Goal: Task Accomplishment & Management: Manage account settings

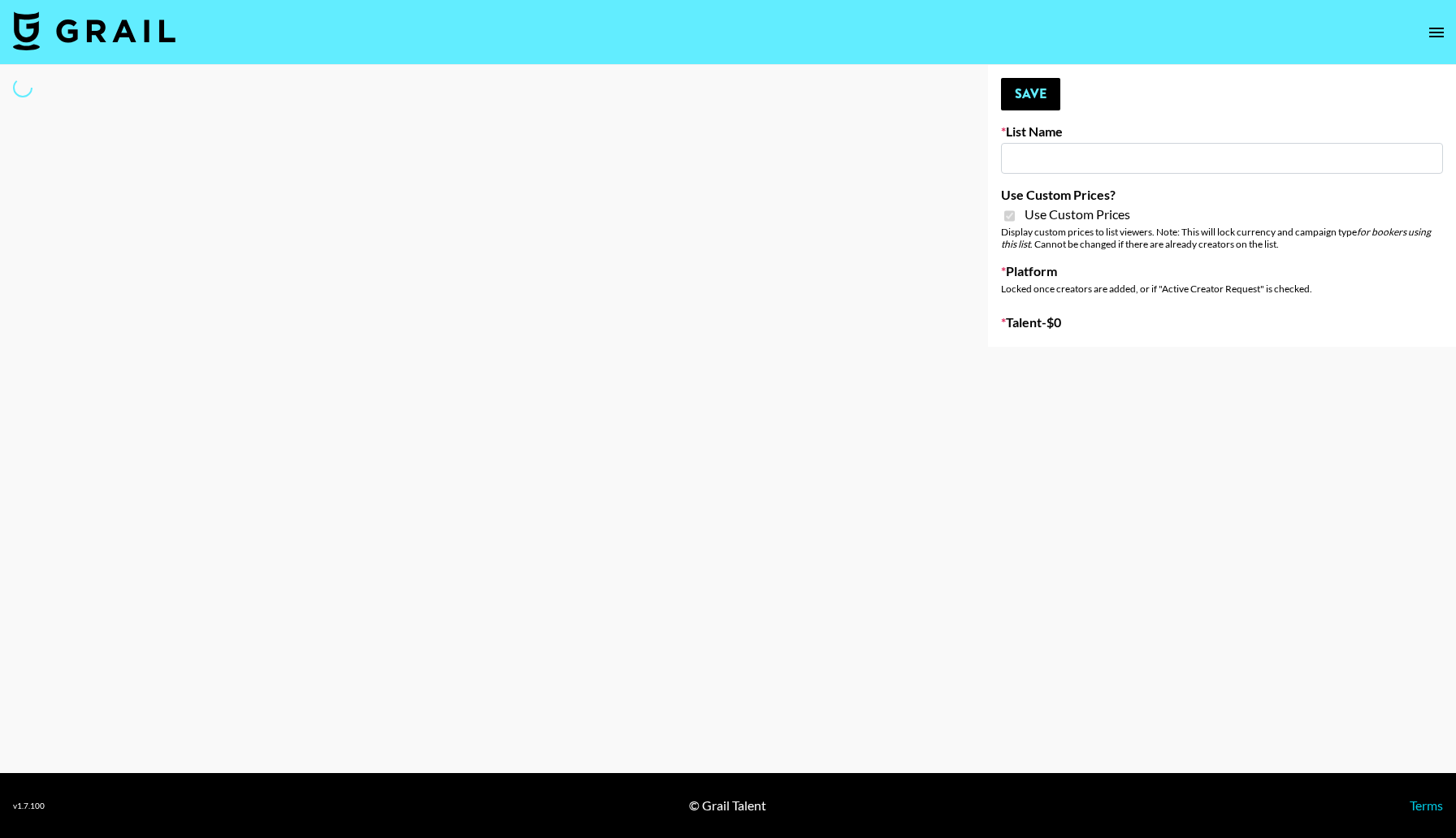
type input "Laifen (IG)"
checkbox input "true"
select select "Brand"
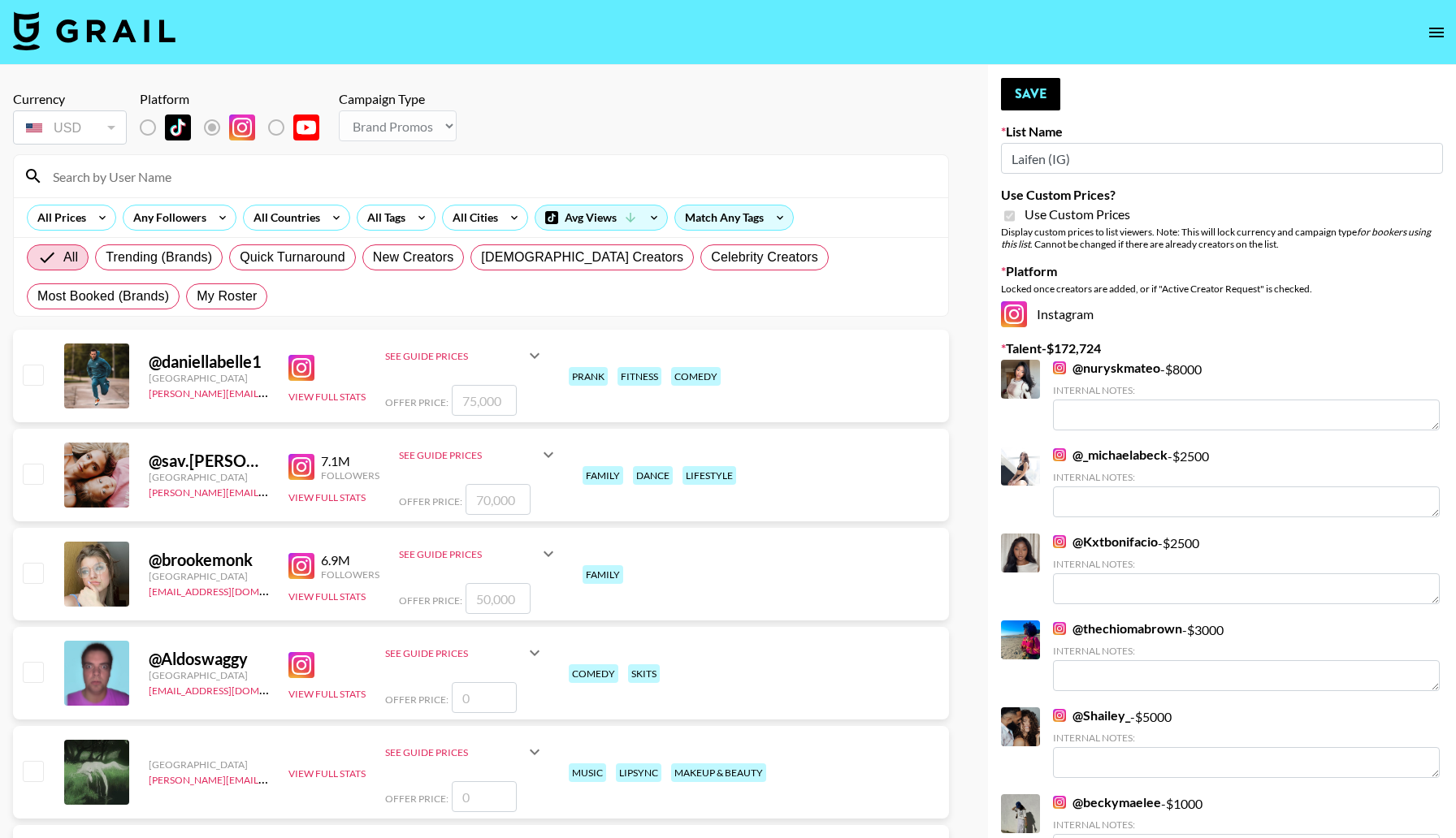
click at [242, 184] on input at bounding box center [491, 176] width 895 height 26
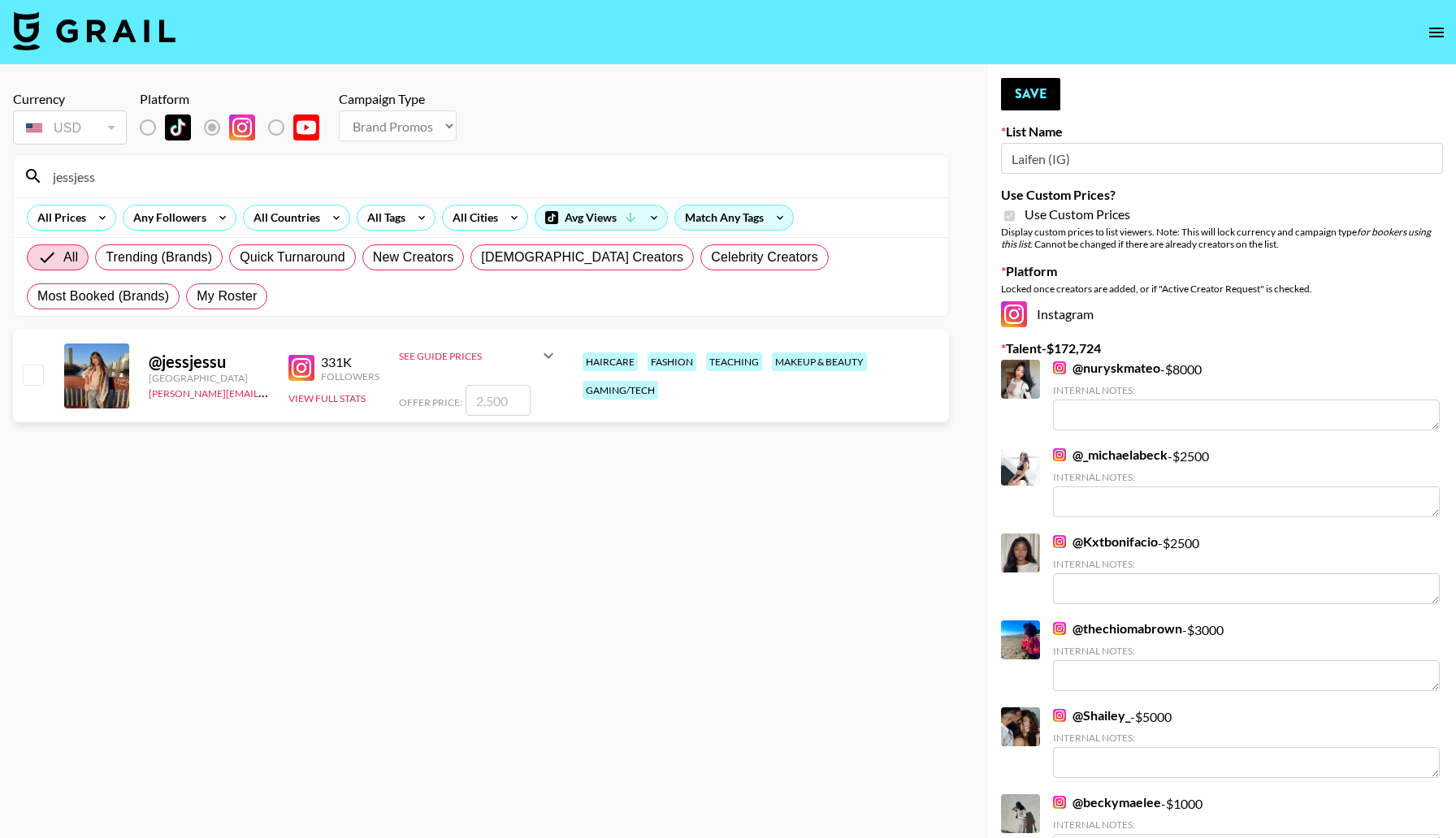
type input "jessjess"
click at [36, 379] on input "checkbox" at bounding box center [32, 374] width 19 height 19
checkbox input "true"
type input "2500"
click at [1054, 86] on button "Save" at bounding box center [1031, 93] width 59 height 32
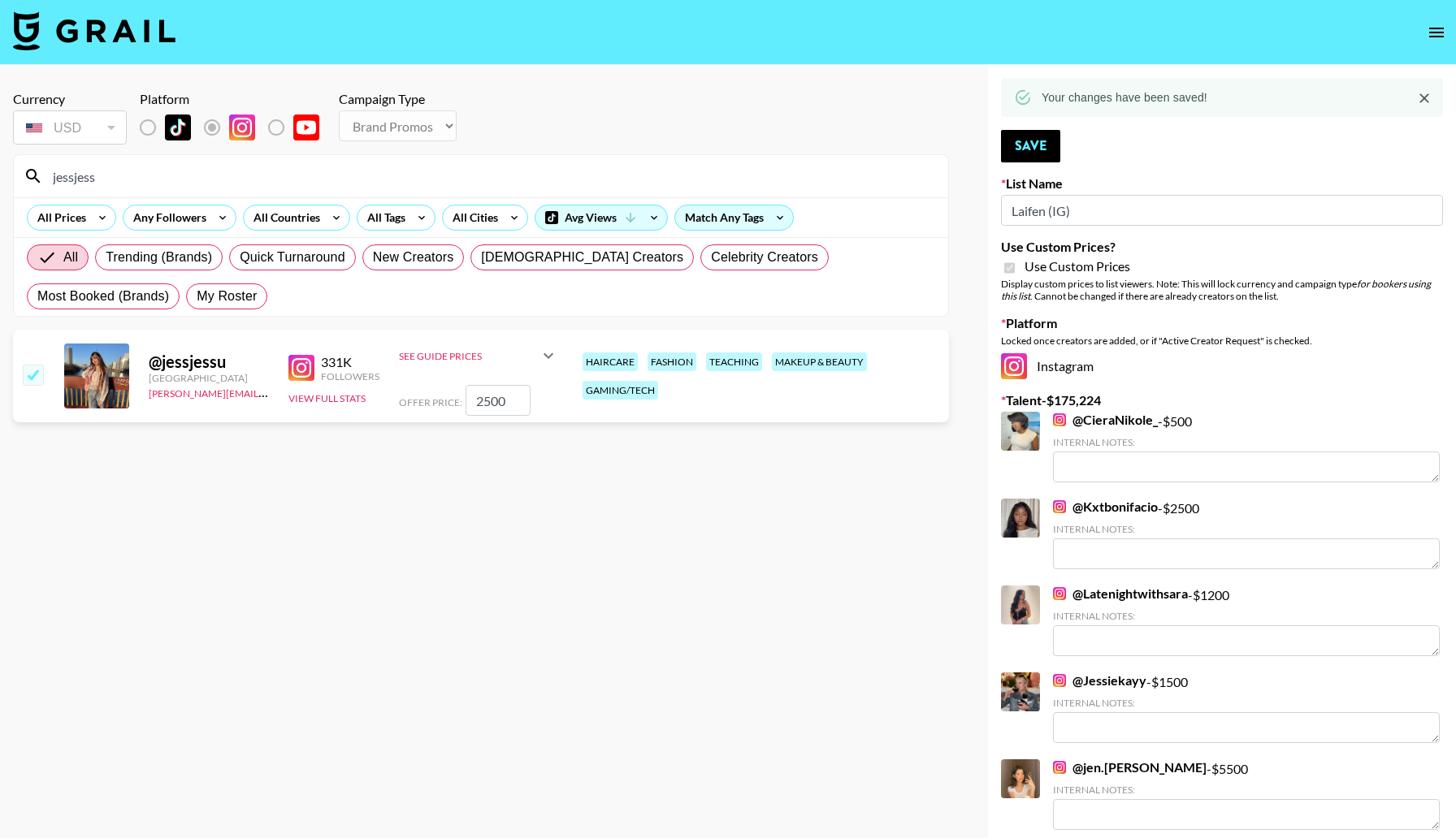
drag, startPoint x: 189, startPoint y: 171, endPoint x: 43, endPoint y: 172, distance: 146.0
click at [55, 172] on input "jessjess" at bounding box center [491, 176] width 895 height 26
type input "j"
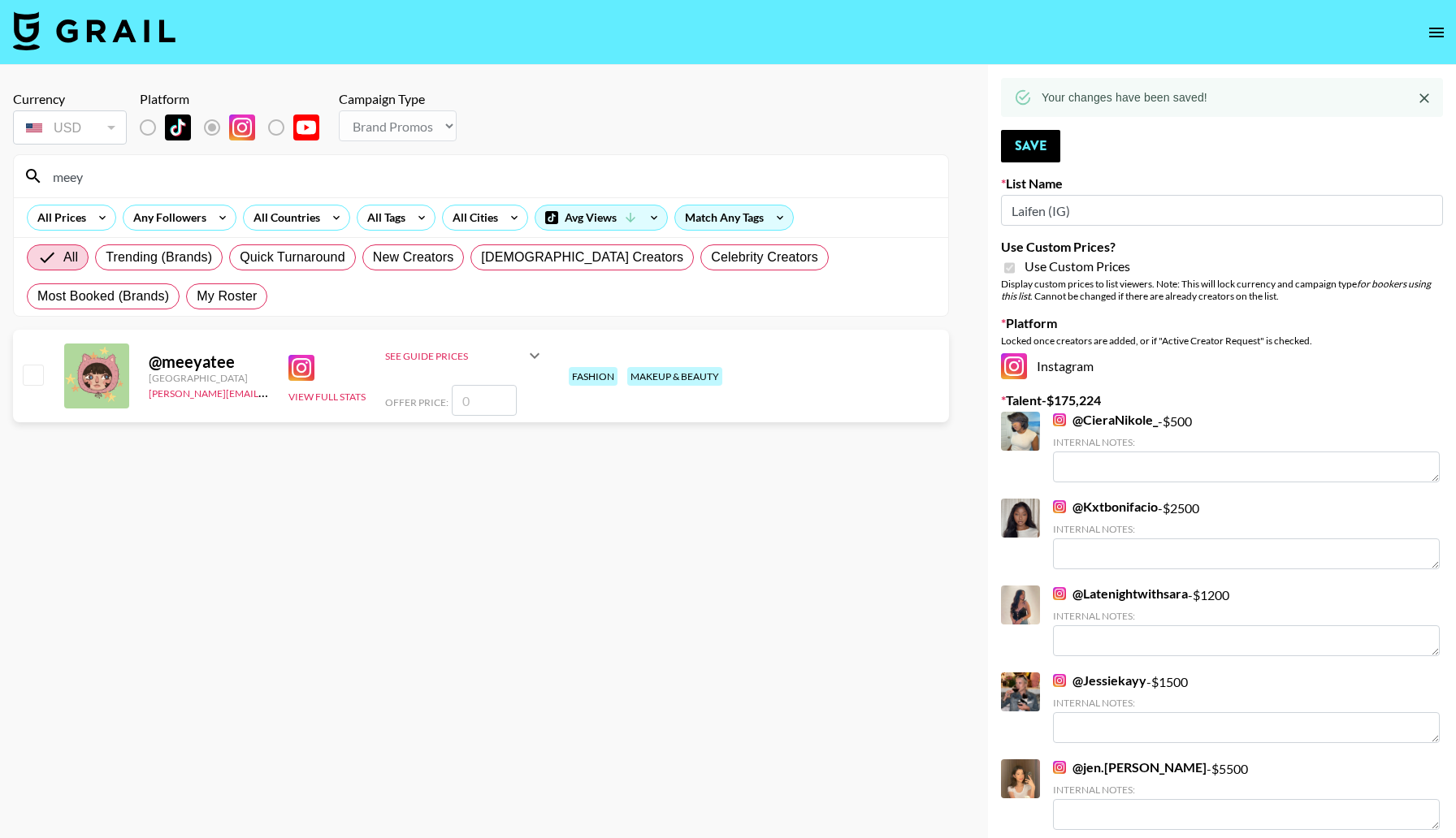
type input "meey"
click at [31, 367] on input "checkbox" at bounding box center [32, 374] width 19 height 19
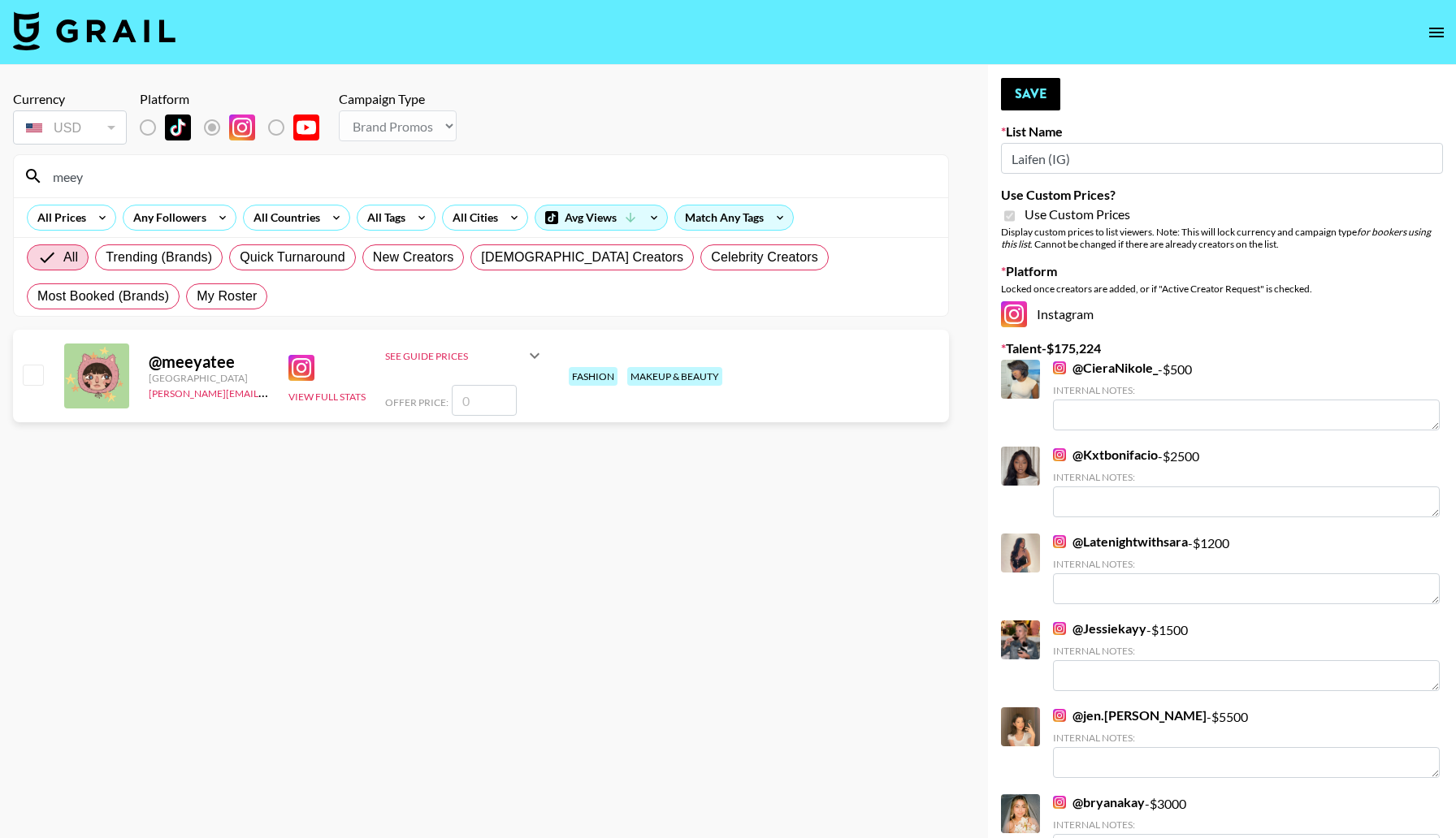
click at [482, 403] on input "number" at bounding box center [484, 400] width 65 height 30
checkbox input "true"
type input "2500"
click at [1043, 96] on button "Save" at bounding box center [1031, 93] width 59 height 32
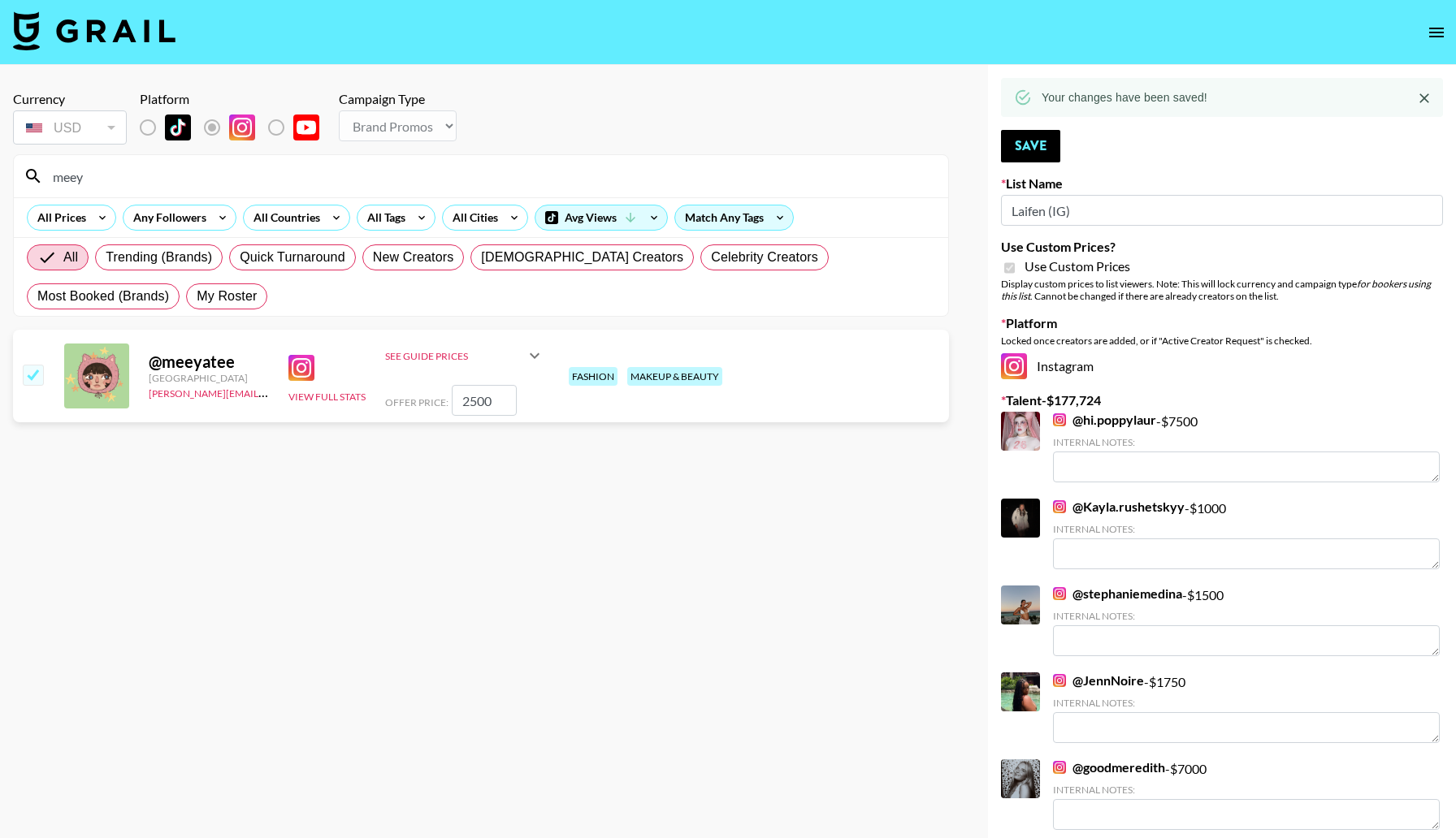
drag, startPoint x: 206, startPoint y: 172, endPoint x: 7, endPoint y: 163, distance: 199.2
type input "lilith"
click at [37, 385] on div at bounding box center [31, 376] width 25 height 28
click at [31, 377] on input "checkbox" at bounding box center [32, 374] width 19 height 19
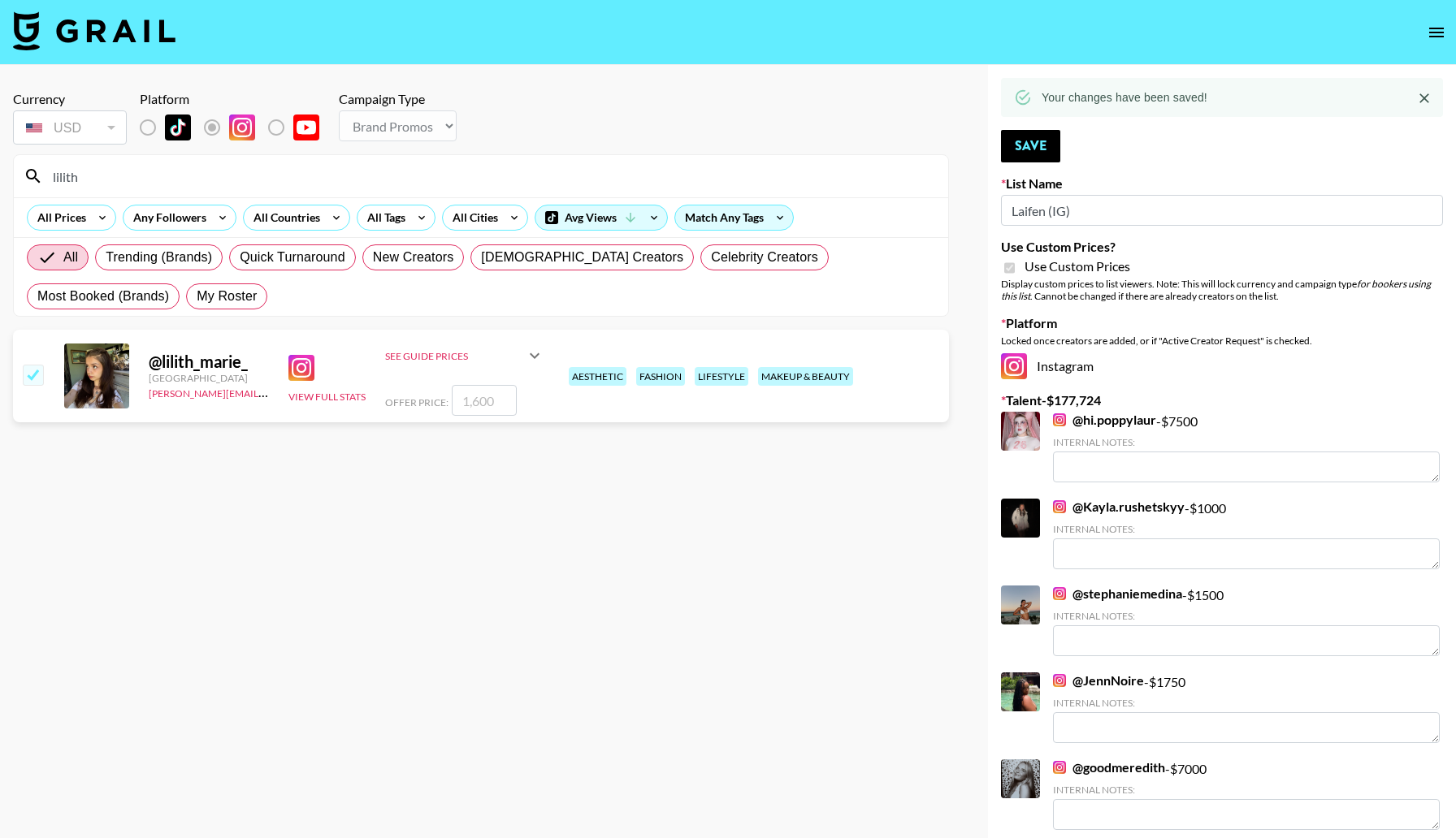
checkbox input "true"
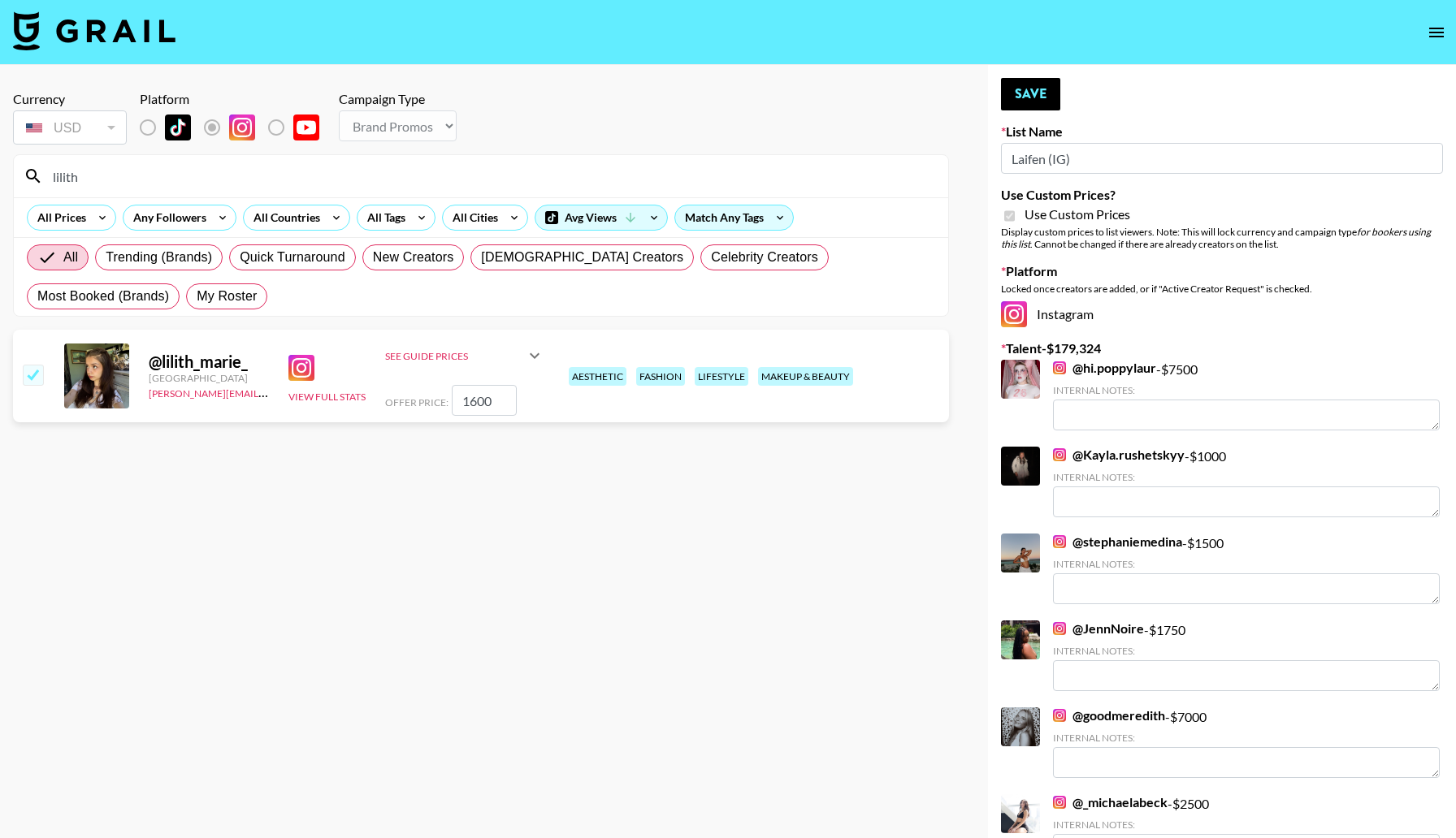
drag, startPoint x: 501, startPoint y: 401, endPoint x: 426, endPoint y: 396, distance: 75.2
click at [439, 400] on div "Offer Price: 1600" at bounding box center [465, 400] width 159 height 30
type input "2000"
click at [1046, 96] on button "Save" at bounding box center [1031, 93] width 59 height 32
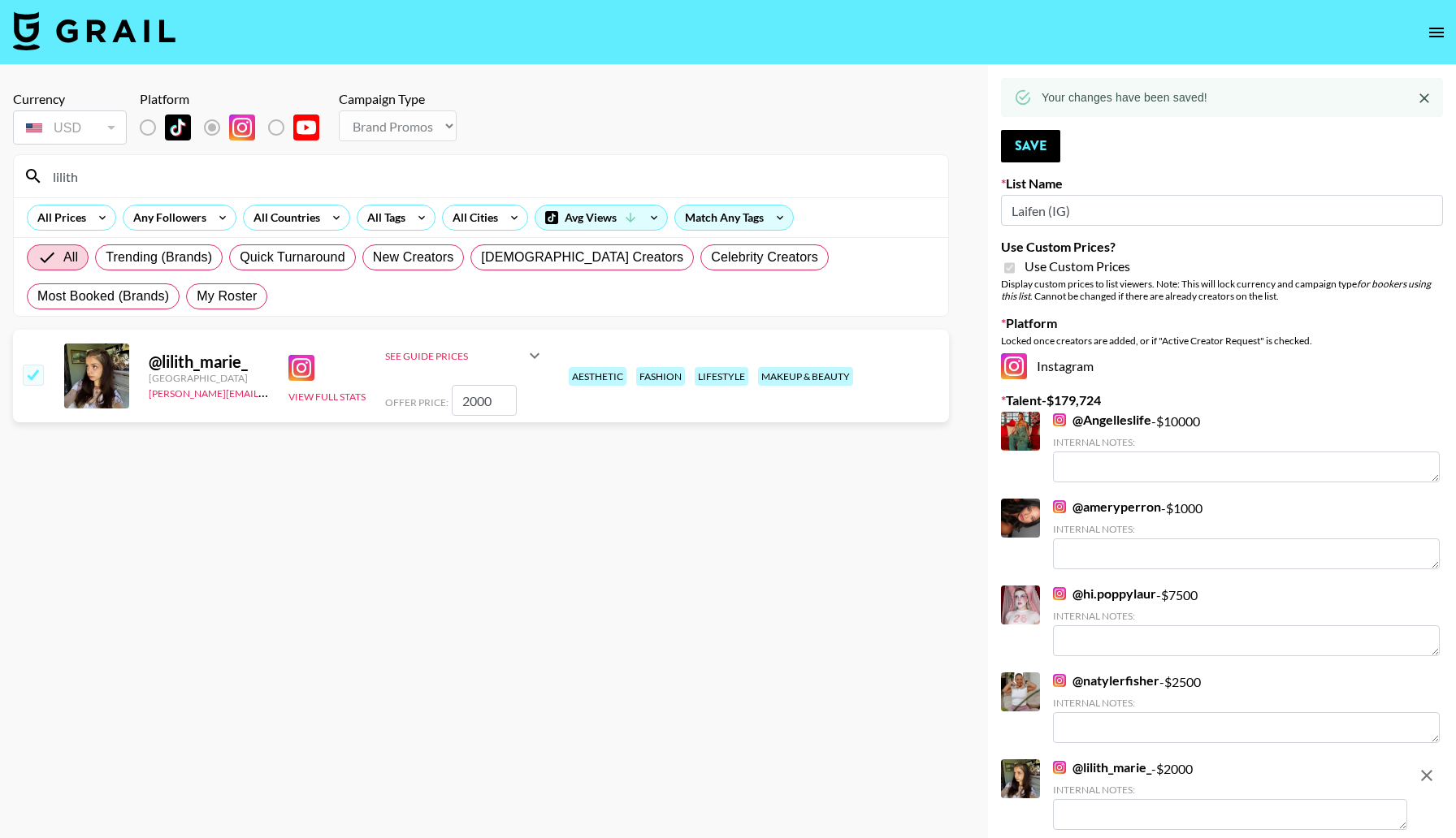
click at [37, 381] on input "checkbox" at bounding box center [32, 374] width 19 height 19
checkbox input "false"
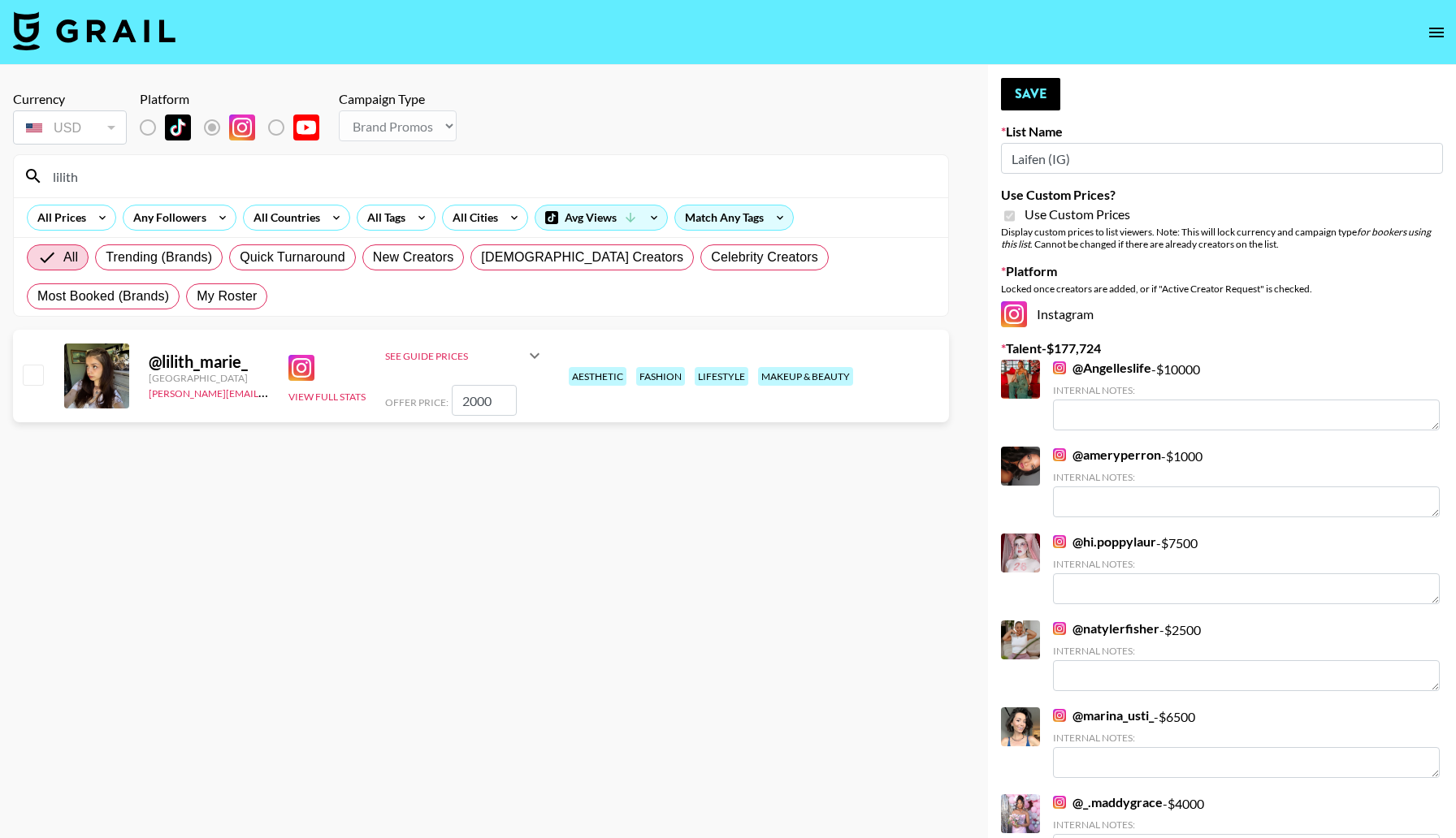
click at [316, 172] on input "lilith" at bounding box center [491, 176] width 895 height 26
type input "laniemen"
click at [31, 377] on input "checkbox" at bounding box center [32, 374] width 19 height 19
checkbox input "true"
type input "1800"
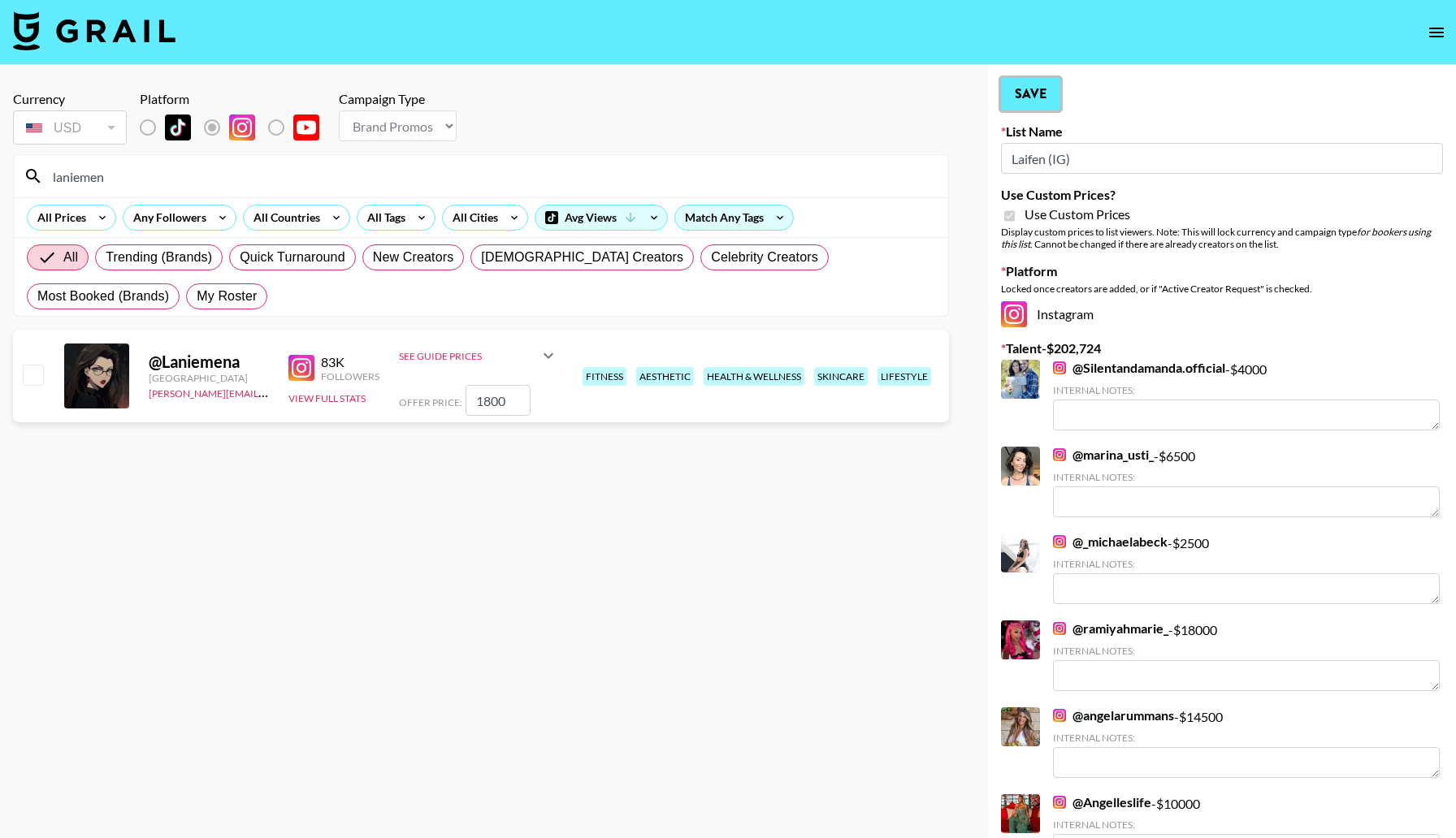
click at [1042, 94] on button "Save" at bounding box center [1031, 93] width 59 height 32
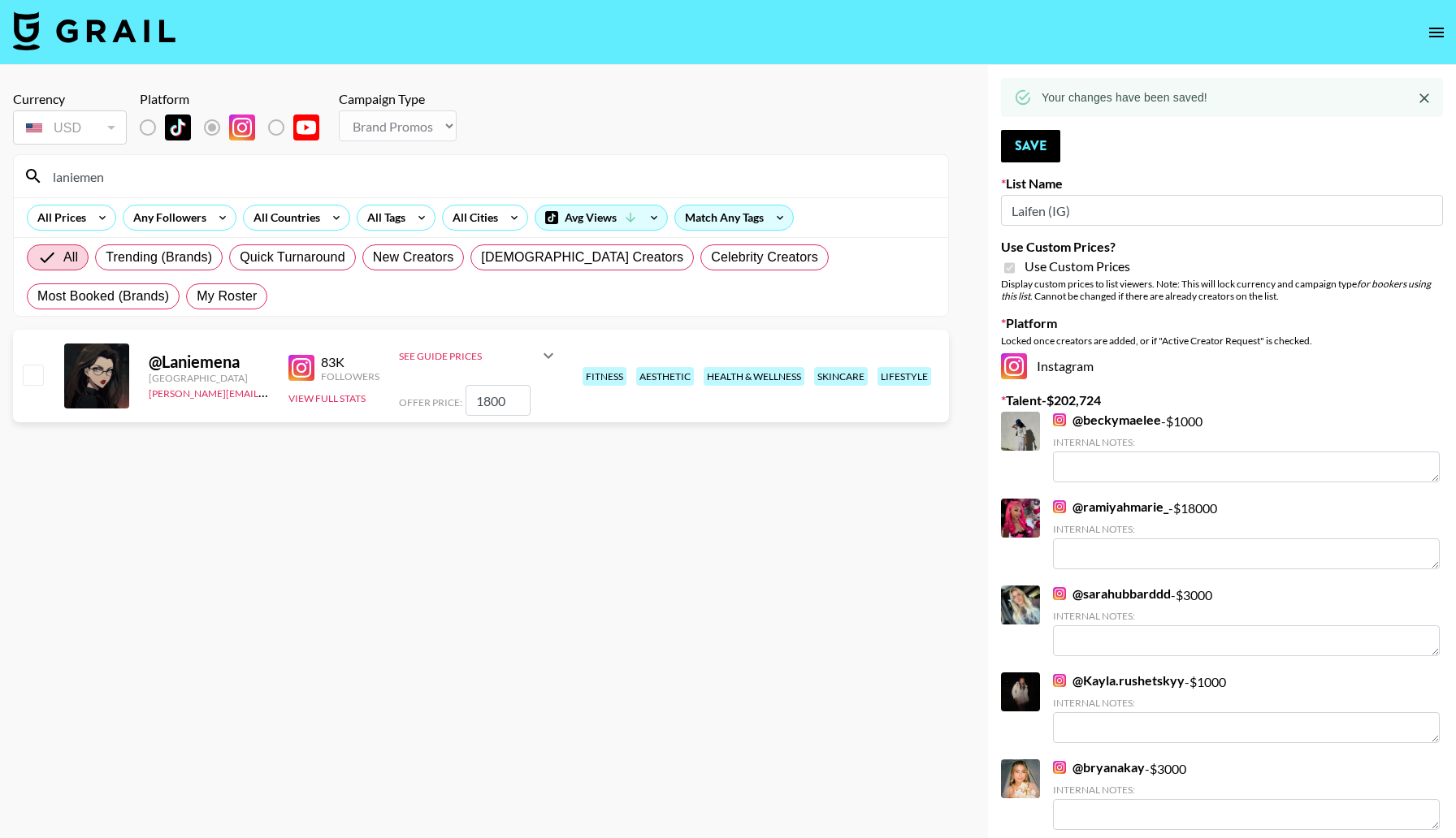
click at [33, 376] on input "checkbox" at bounding box center [32, 374] width 19 height 19
checkbox input "true"
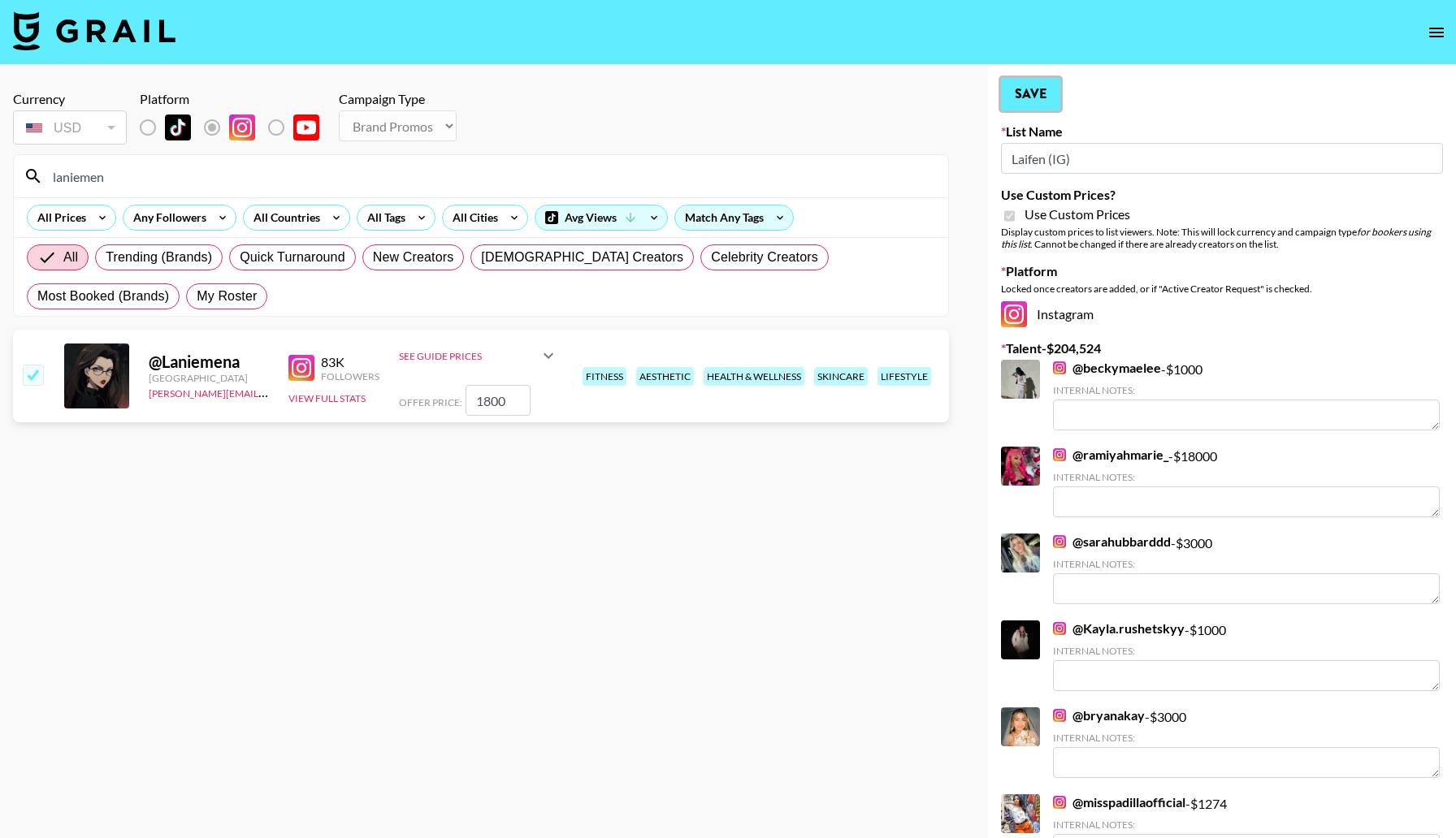
click at [1033, 105] on button "Save" at bounding box center [1031, 93] width 59 height 32
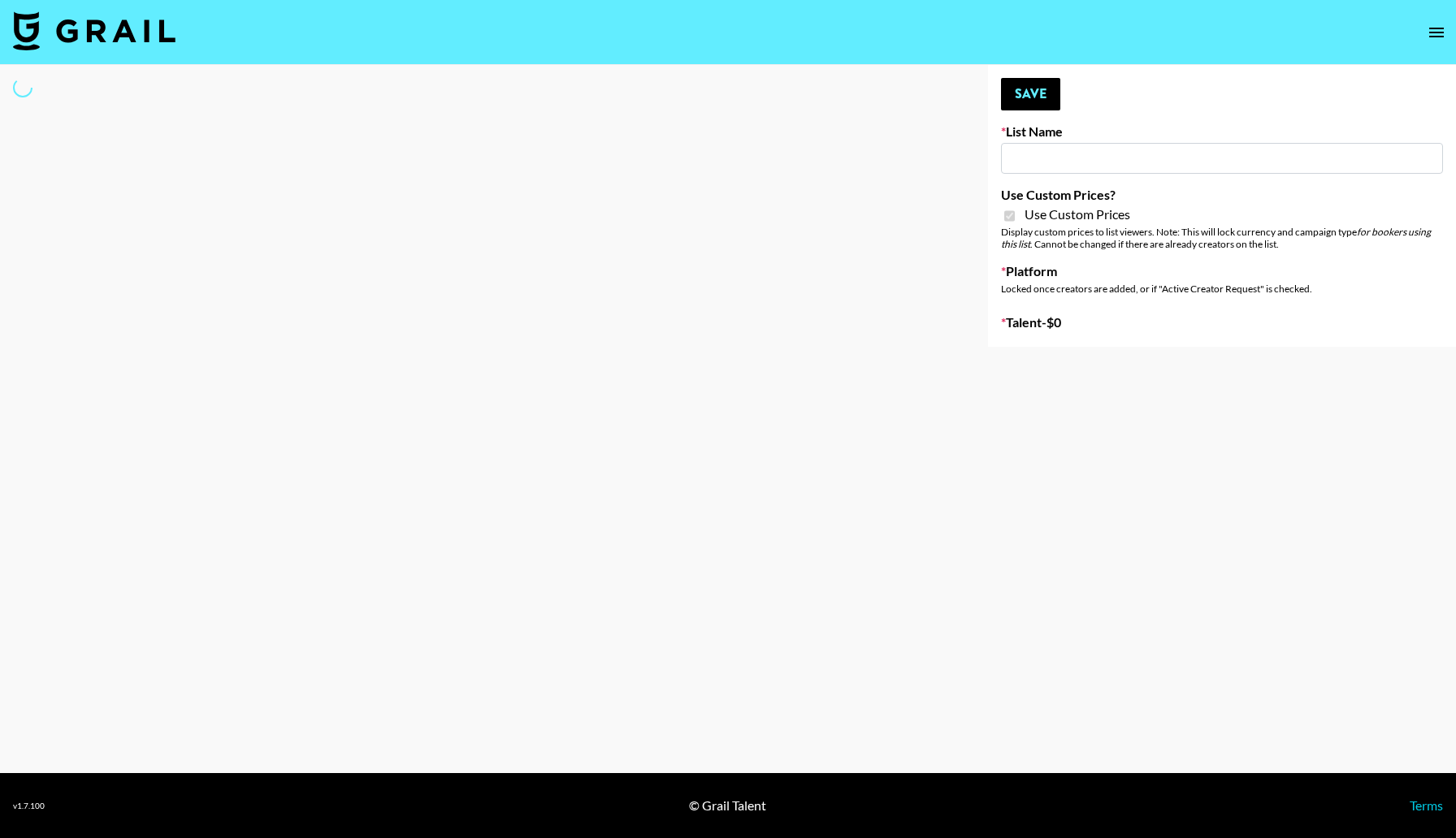
type input "Laifen (TikTok)"
checkbox input "true"
select select "Brand"
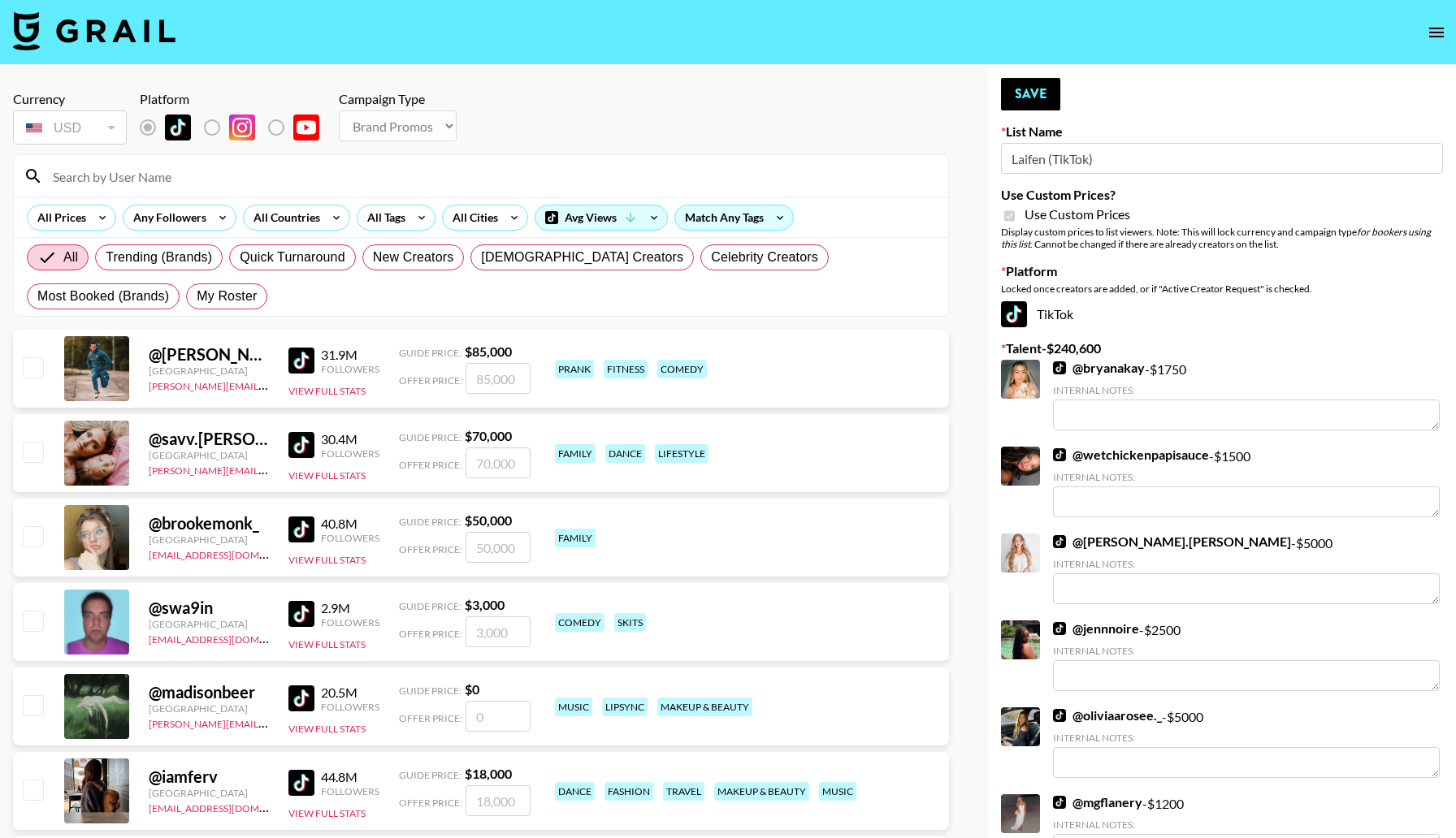
click at [425, 188] on input at bounding box center [491, 176] width 895 height 26
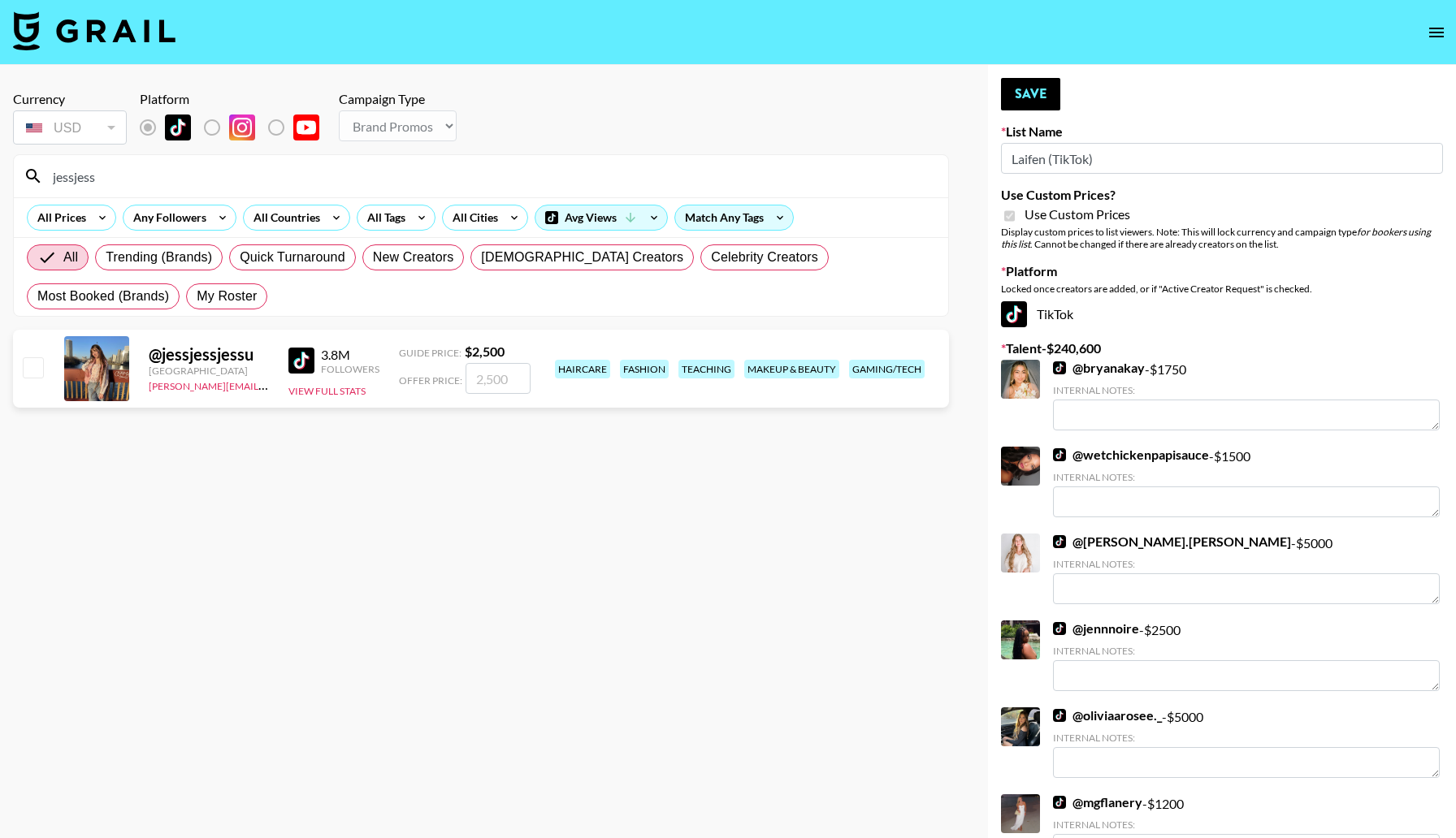
type input "jessjess"
click at [34, 369] on input "checkbox" at bounding box center [32, 367] width 19 height 19
checkbox input "true"
type input "2500"
click at [1038, 100] on button "Save" at bounding box center [1031, 93] width 59 height 32
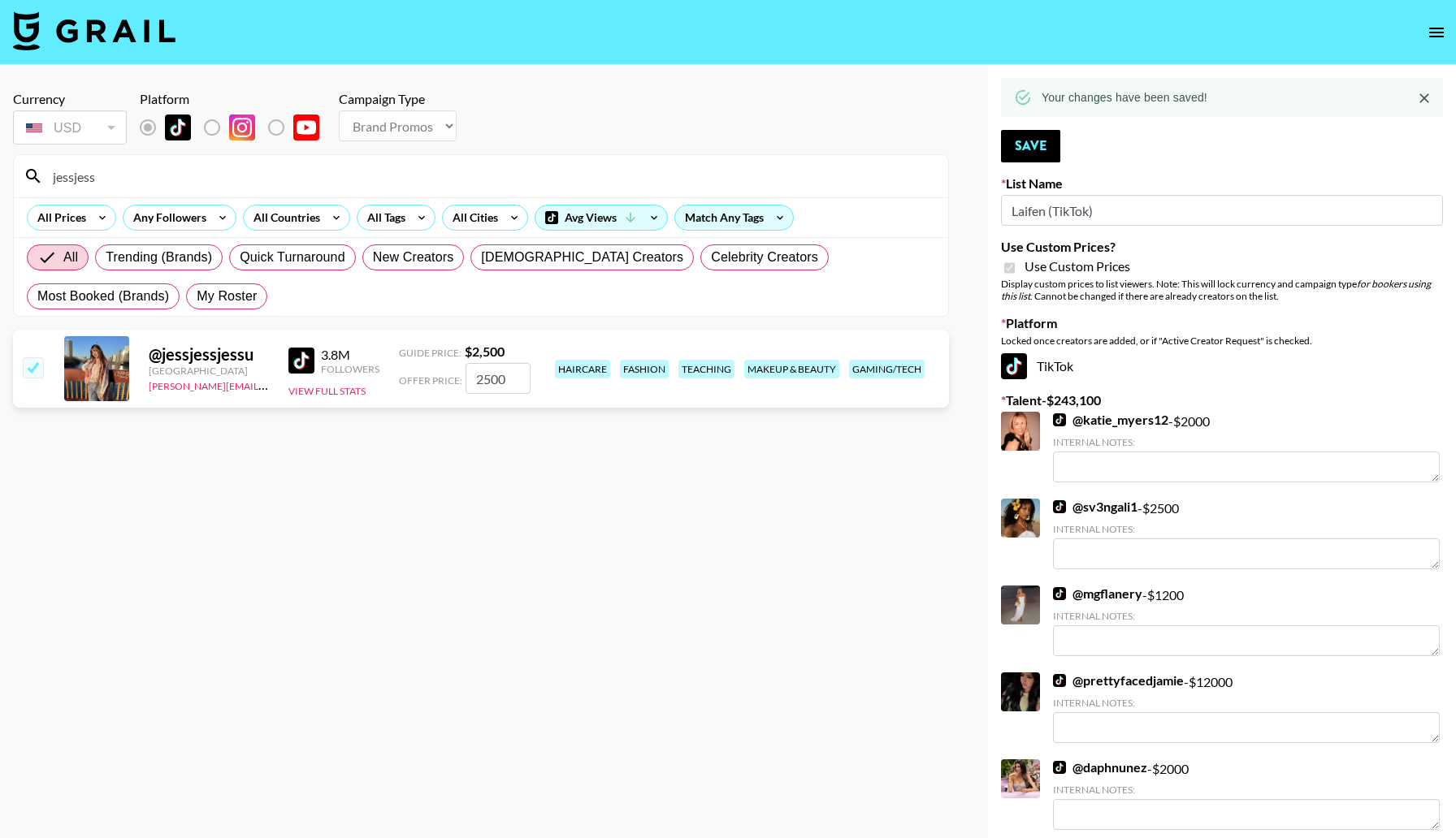
drag, startPoint x: 153, startPoint y: 173, endPoint x: 32, endPoint y: 163, distance: 121.4
click at [50, 169] on input "jessjess" at bounding box center [491, 176] width 895 height 26
type input "meey"
click at [37, 372] on input "checkbox" at bounding box center [32, 367] width 19 height 19
checkbox input "true"
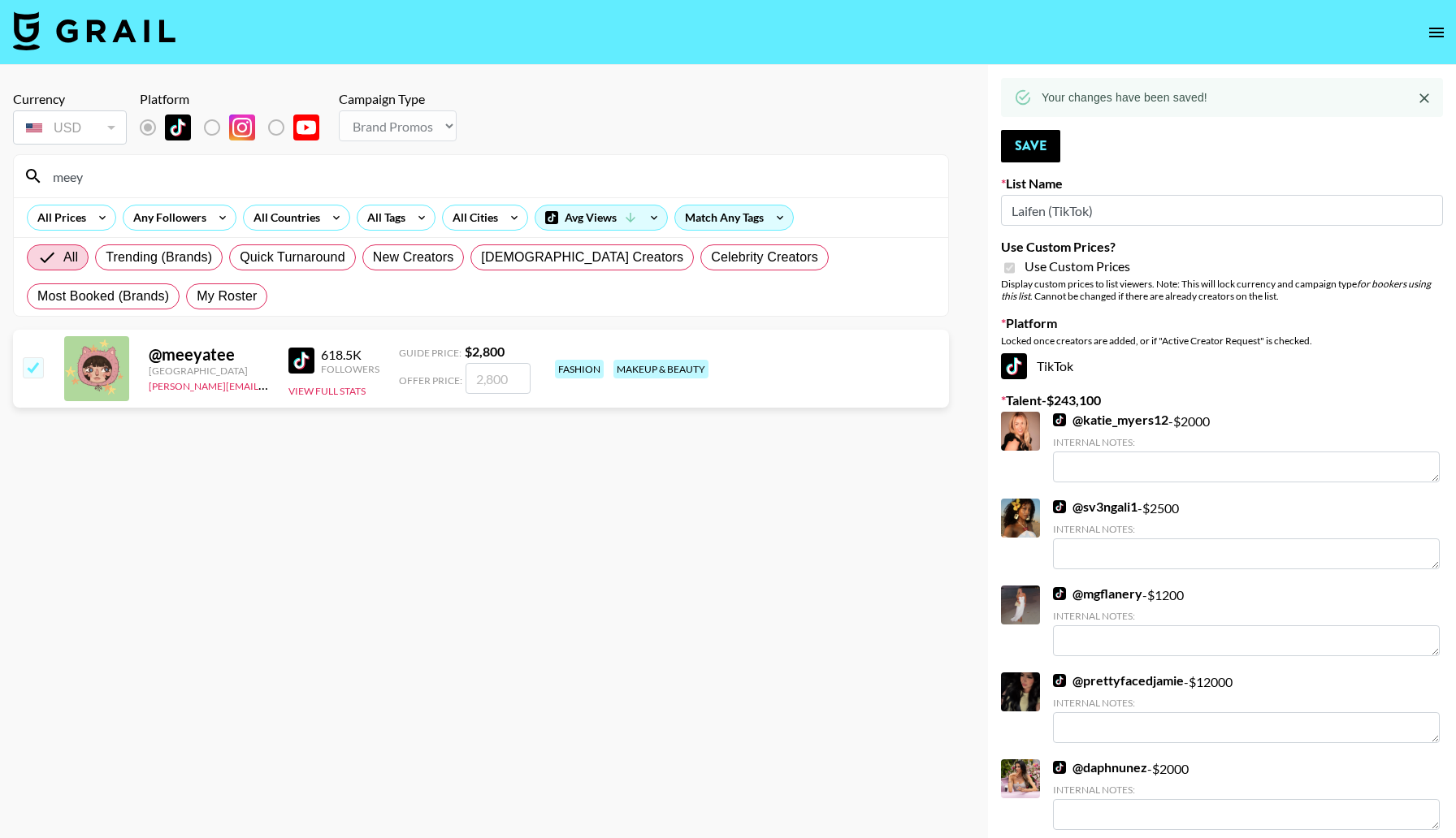
type input "2800"
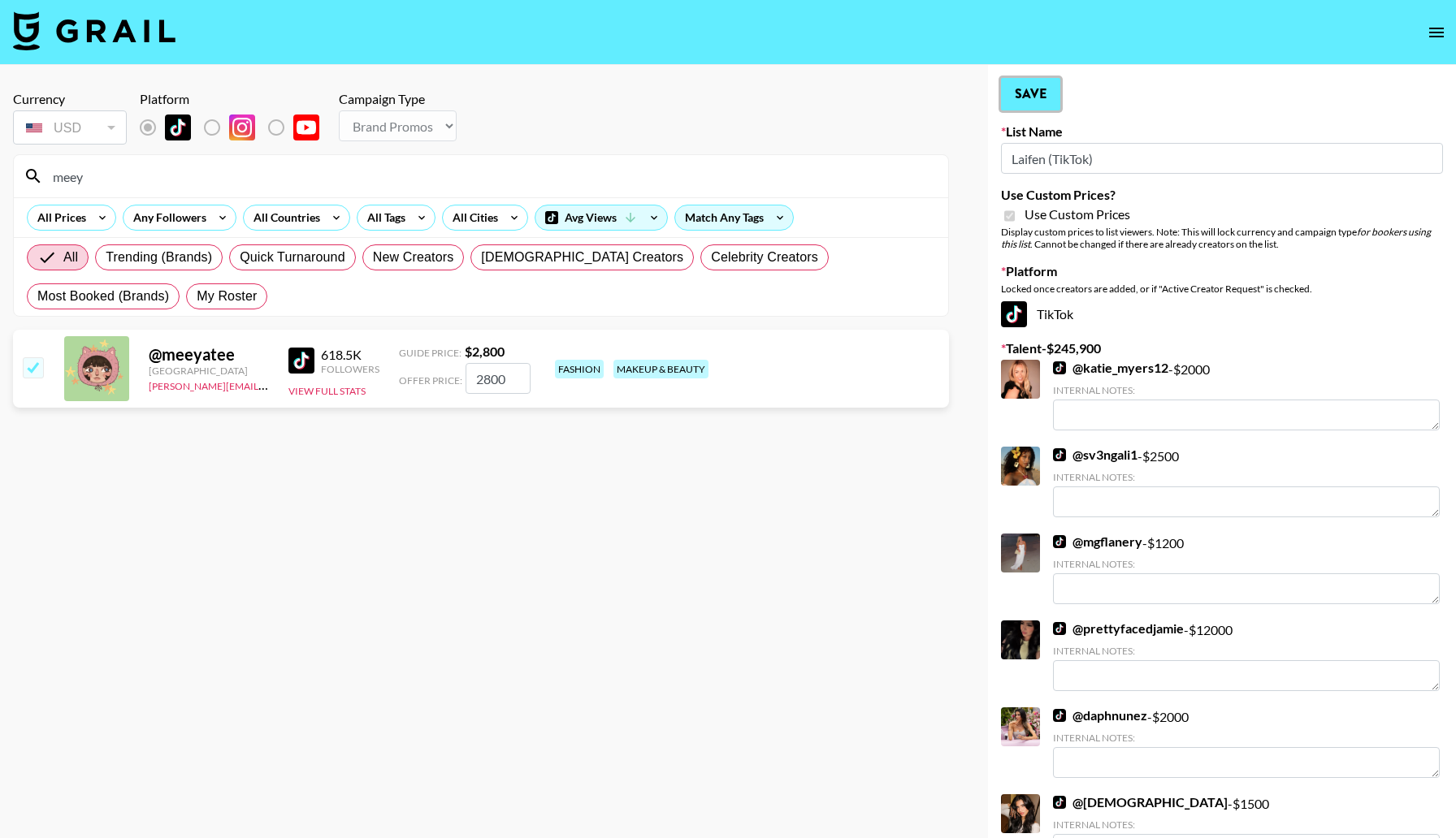
click at [1043, 110] on button "Save" at bounding box center [1031, 93] width 59 height 32
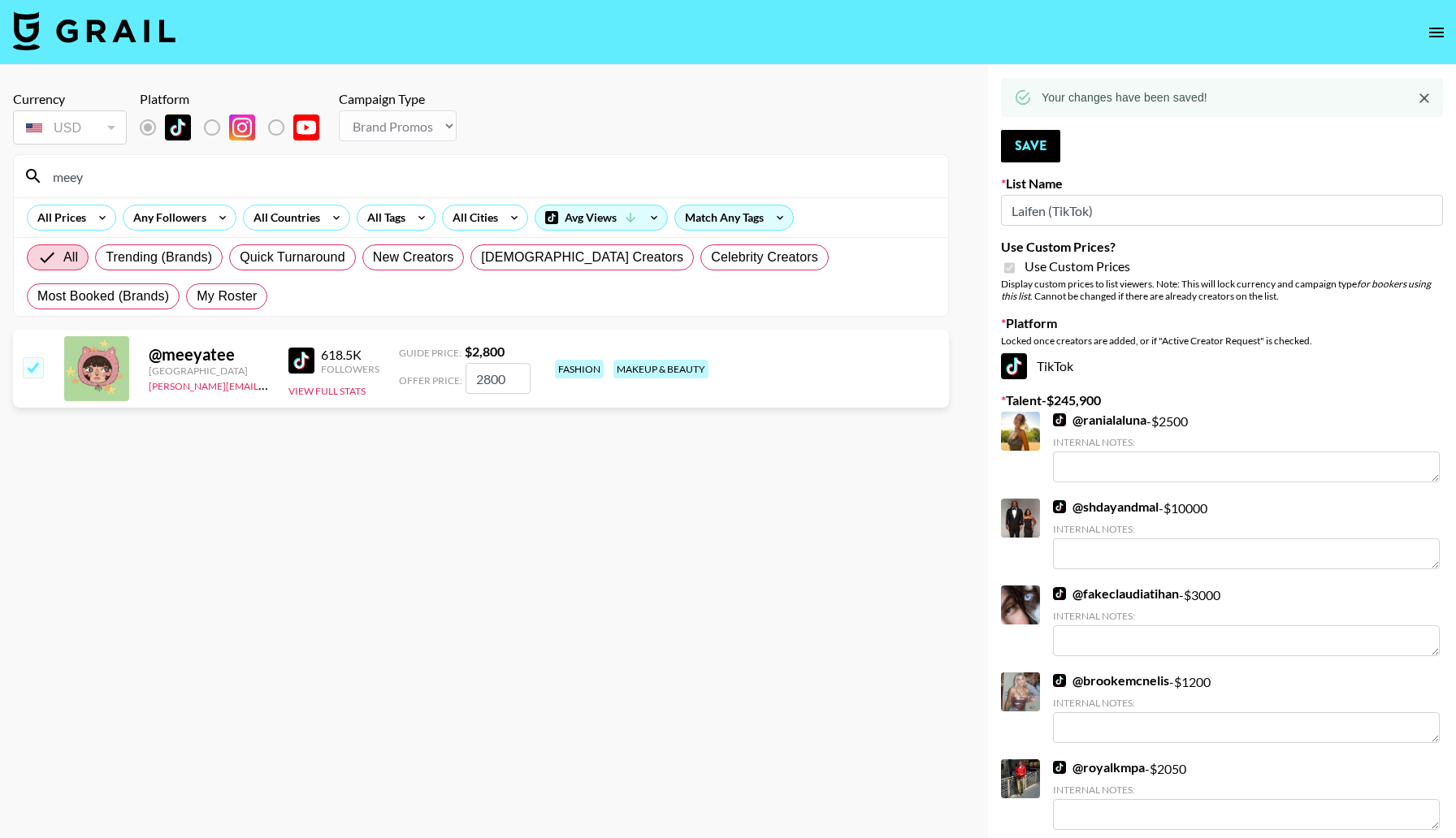
drag, startPoint x: 245, startPoint y: 172, endPoint x: 12, endPoint y: 180, distance: 233.1
click at [13, 180] on section "meey All Prices Any Followers All Countries All Tags All Cities Avg Views Match…" at bounding box center [481, 236] width 936 height 163
type input "lilith"
click at [30, 362] on input "checkbox" at bounding box center [32, 367] width 19 height 19
checkbox input "true"
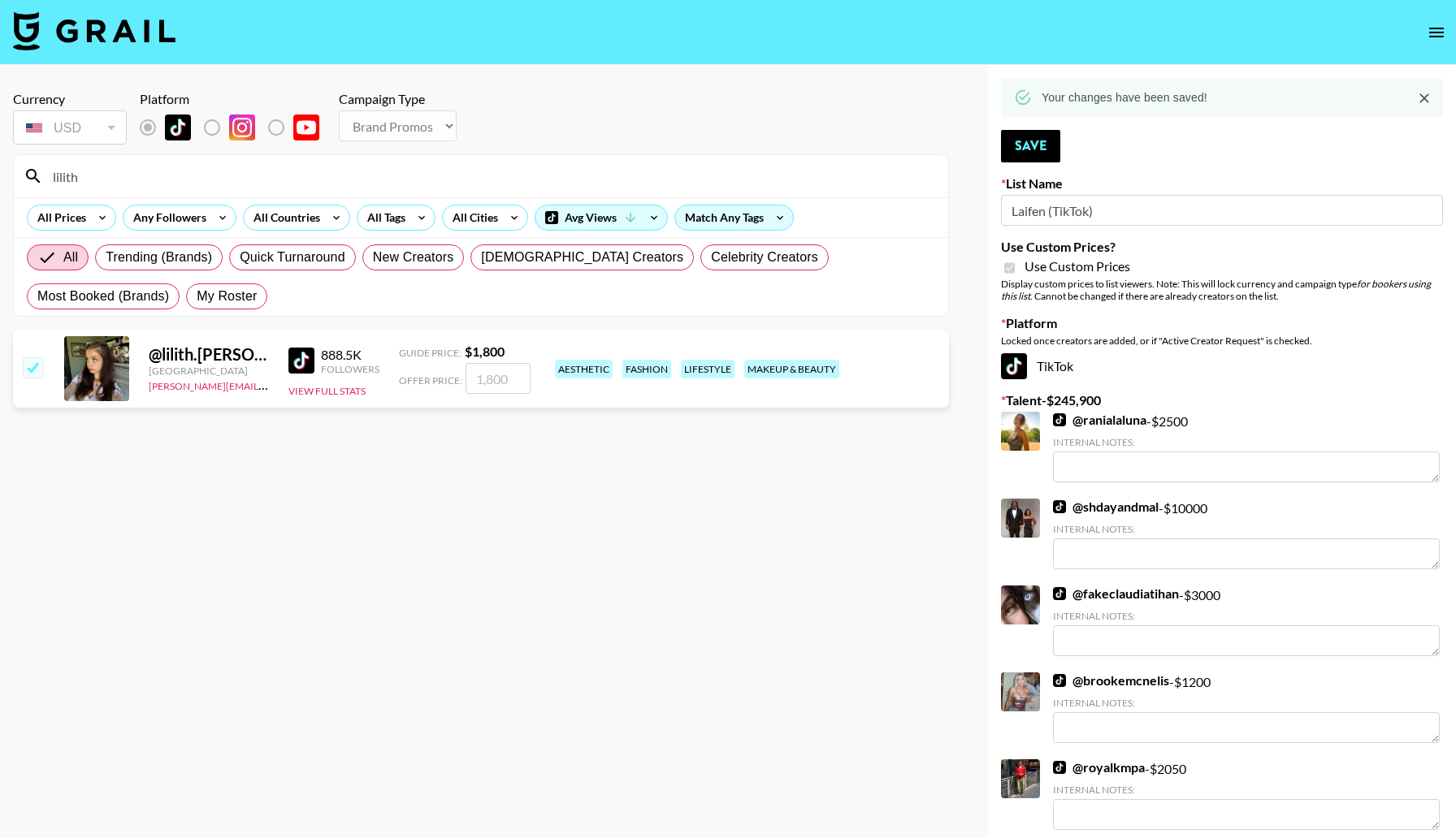
type input "1800"
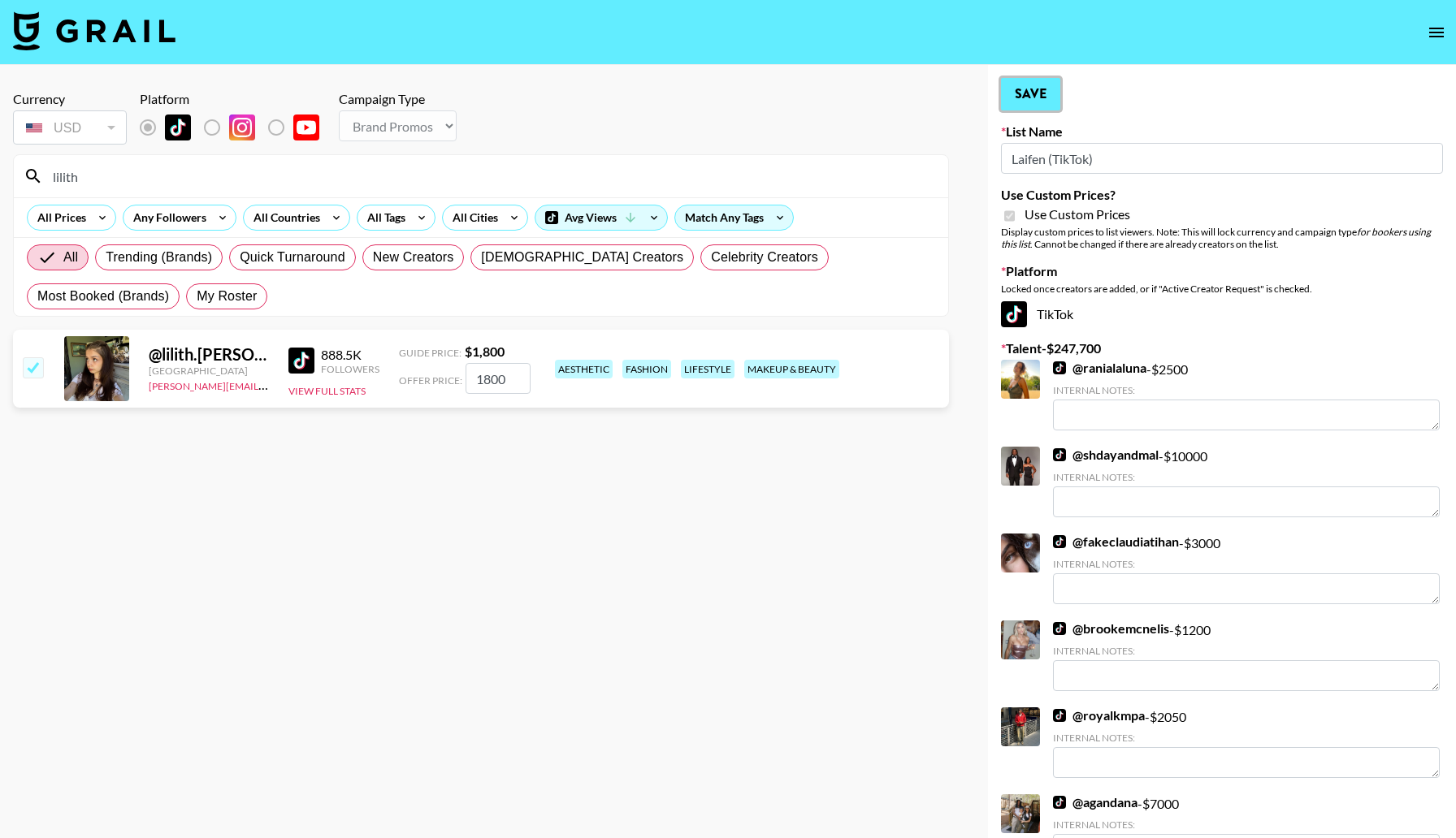
click at [1036, 93] on button "Save" at bounding box center [1031, 93] width 59 height 32
